Goal: Information Seeking & Learning: Learn about a topic

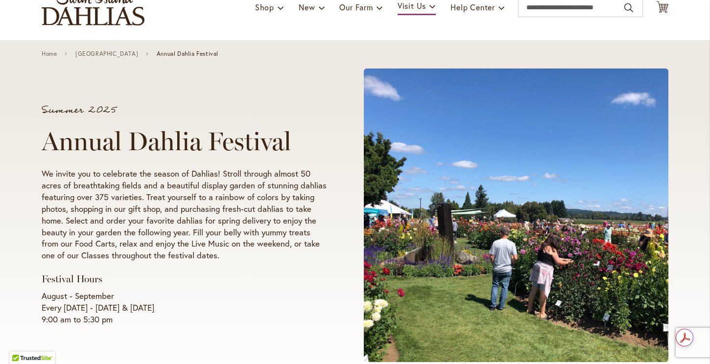
scroll to position [80, 0]
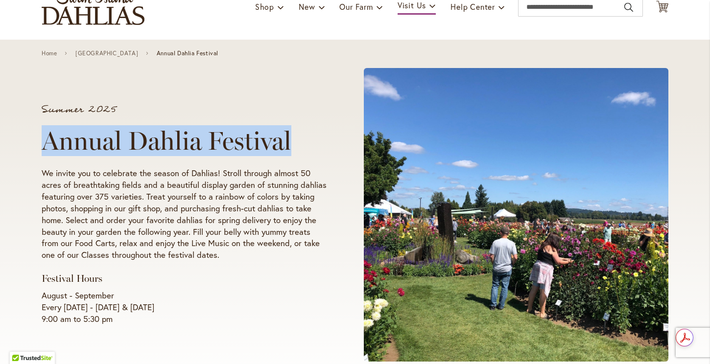
drag, startPoint x: 287, startPoint y: 137, endPoint x: 40, endPoint y: 152, distance: 247.7
click at [42, 152] on h1 "Annual Dahlia Festival" at bounding box center [184, 140] width 285 height 29
copy h1 "Annual Dahlia Festival"
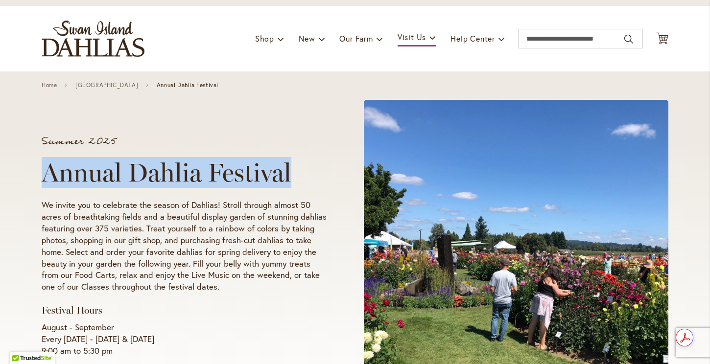
scroll to position [49, 0]
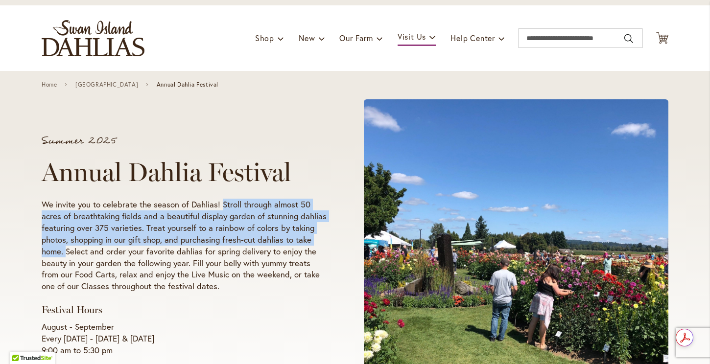
drag, startPoint x: 218, startPoint y: 201, endPoint x: 63, endPoint y: 252, distance: 163.3
click at [63, 252] on p "We invite you to celebrate the season of Dahlias! Stroll through almost 50 acre…" at bounding box center [184, 246] width 285 height 94
copy p "Stroll through almost 50 acres of breathtaking fields and a beautiful display g…"
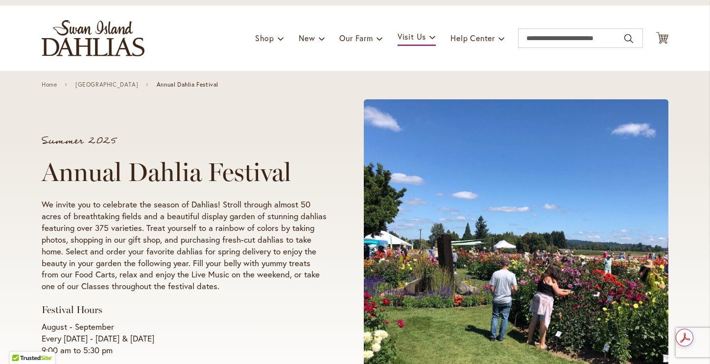
click at [81, 279] on p "We invite you to celebrate the season of Dahlias! Stroll through almost 50 acre…" at bounding box center [184, 246] width 285 height 94
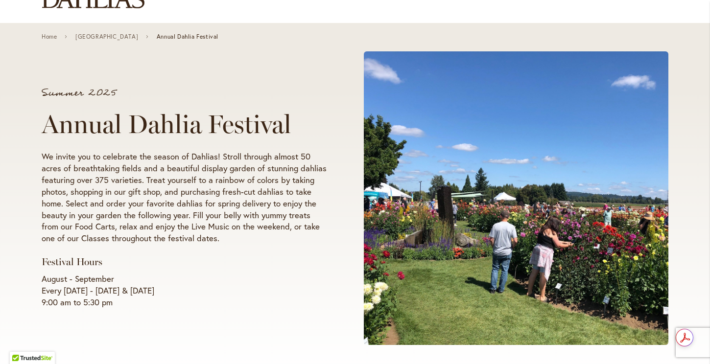
scroll to position [97, 0]
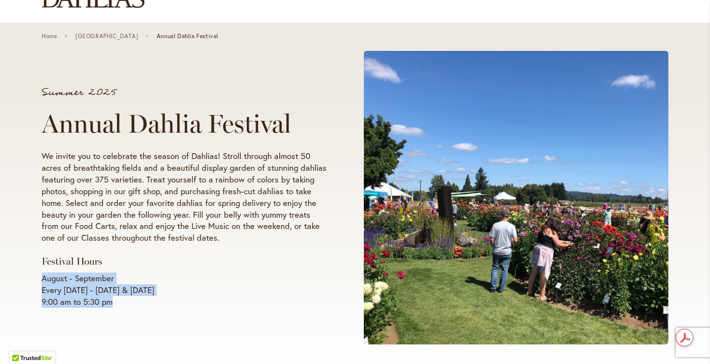
drag, startPoint x: 107, startPoint y: 301, endPoint x: 37, endPoint y: 281, distance: 72.1
click at [42, 281] on p "August - September Every Wednesday - Sunday & Labor Day 9:00 am to 5:30 pm" at bounding box center [184, 290] width 285 height 35
copy p "August - September Every Wednesday - Sunday & Labor Day 9:00 am to 5:30 pm"
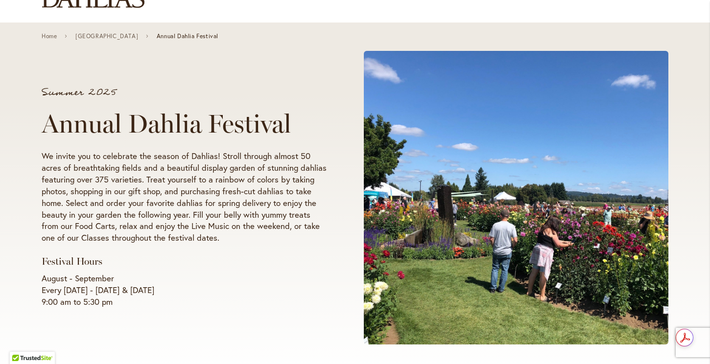
click at [139, 226] on p "We invite you to celebrate the season of Dahlias! Stroll through almost 50 acre…" at bounding box center [184, 197] width 285 height 94
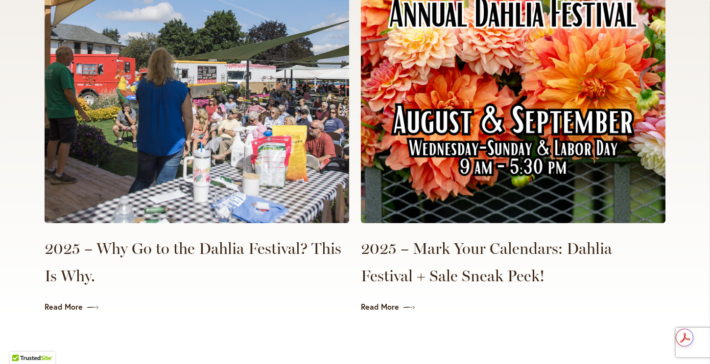
scroll to position [2268, 0]
click at [483, 146] on img at bounding box center [513, 76] width 305 height 294
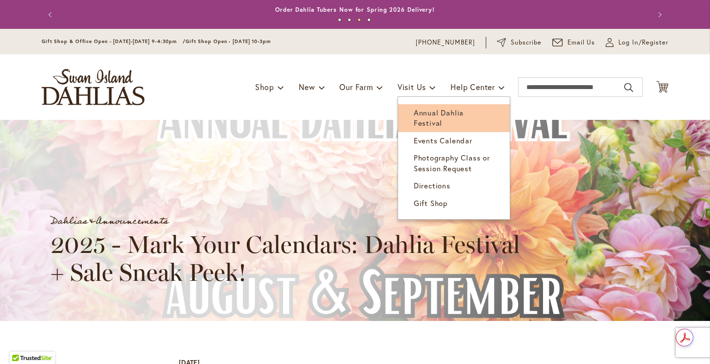
click at [421, 118] on link "Annual Dahlia Festival" at bounding box center [454, 118] width 112 height 28
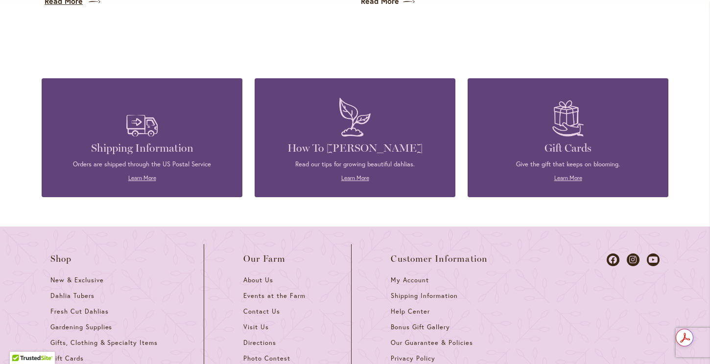
scroll to position [2562, 0]
